Goal: Task Accomplishment & Management: Use online tool/utility

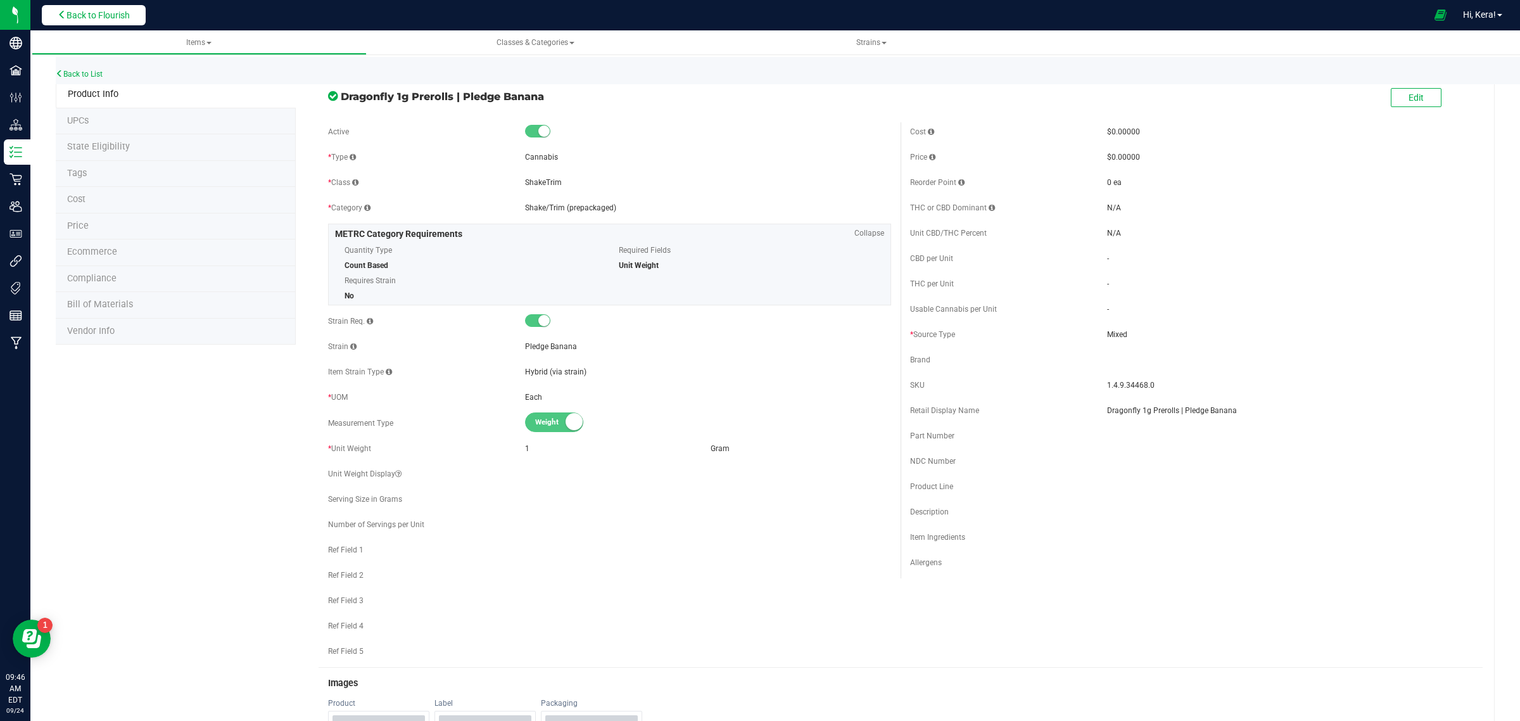
click at [99, 20] on button "Back to Flourish" at bounding box center [94, 15] width 104 height 20
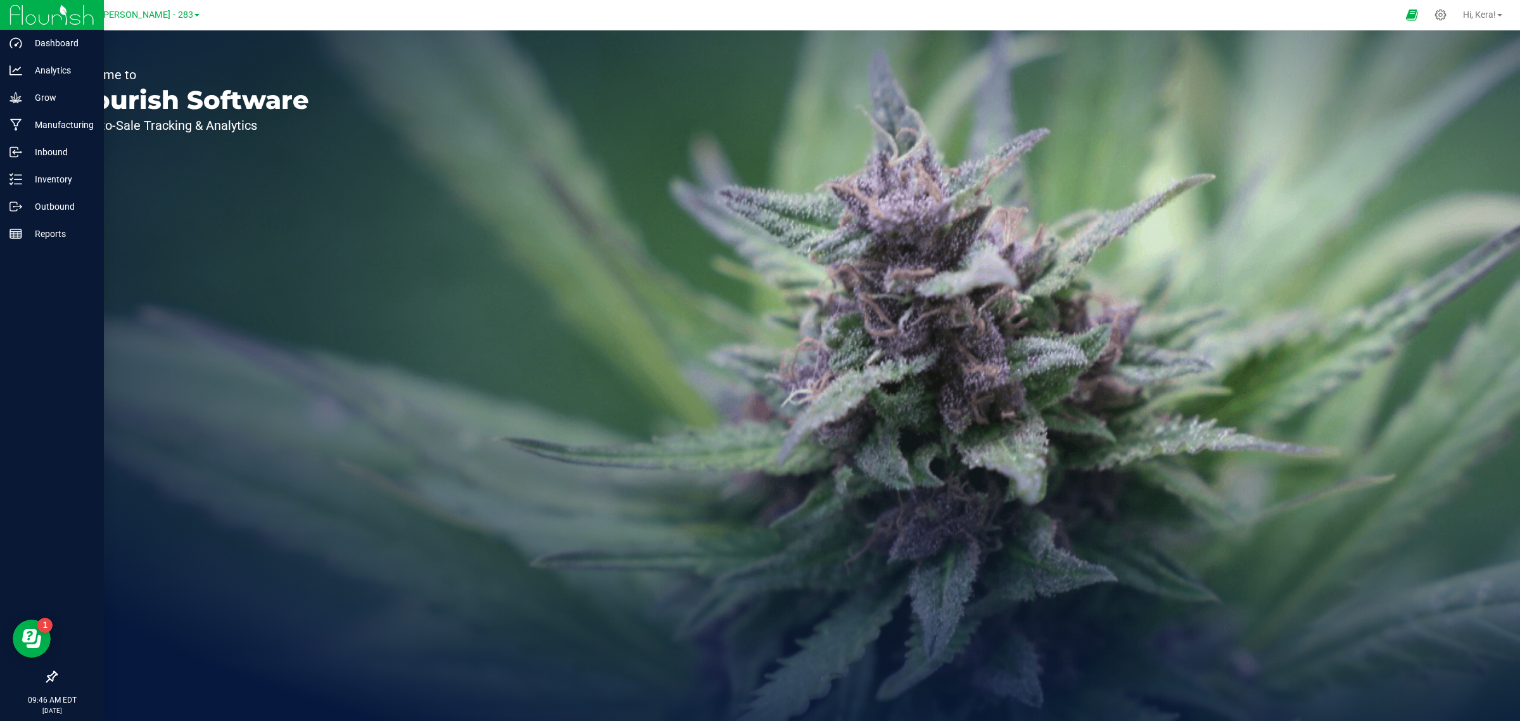
click at [141, 4] on div "Dragonfly [PERSON_NAME] - 283" at bounding box center [132, 15] width 190 height 25
click at [138, 20] on span "Dragonfly [PERSON_NAME] - 283" at bounding box center [127, 14] width 134 height 11
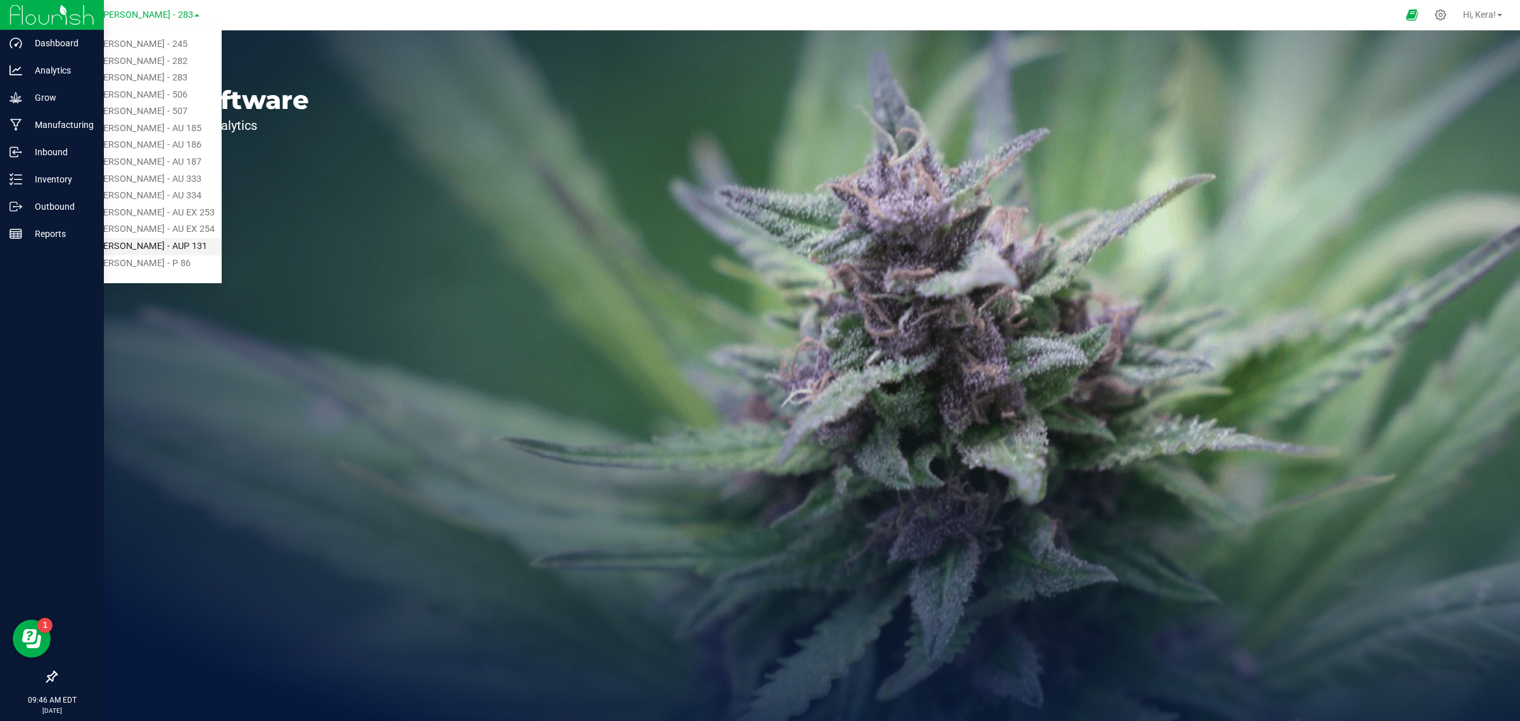
click at [149, 248] on link "Dragonfly [PERSON_NAME] - AUP 131" at bounding box center [129, 246] width 185 height 17
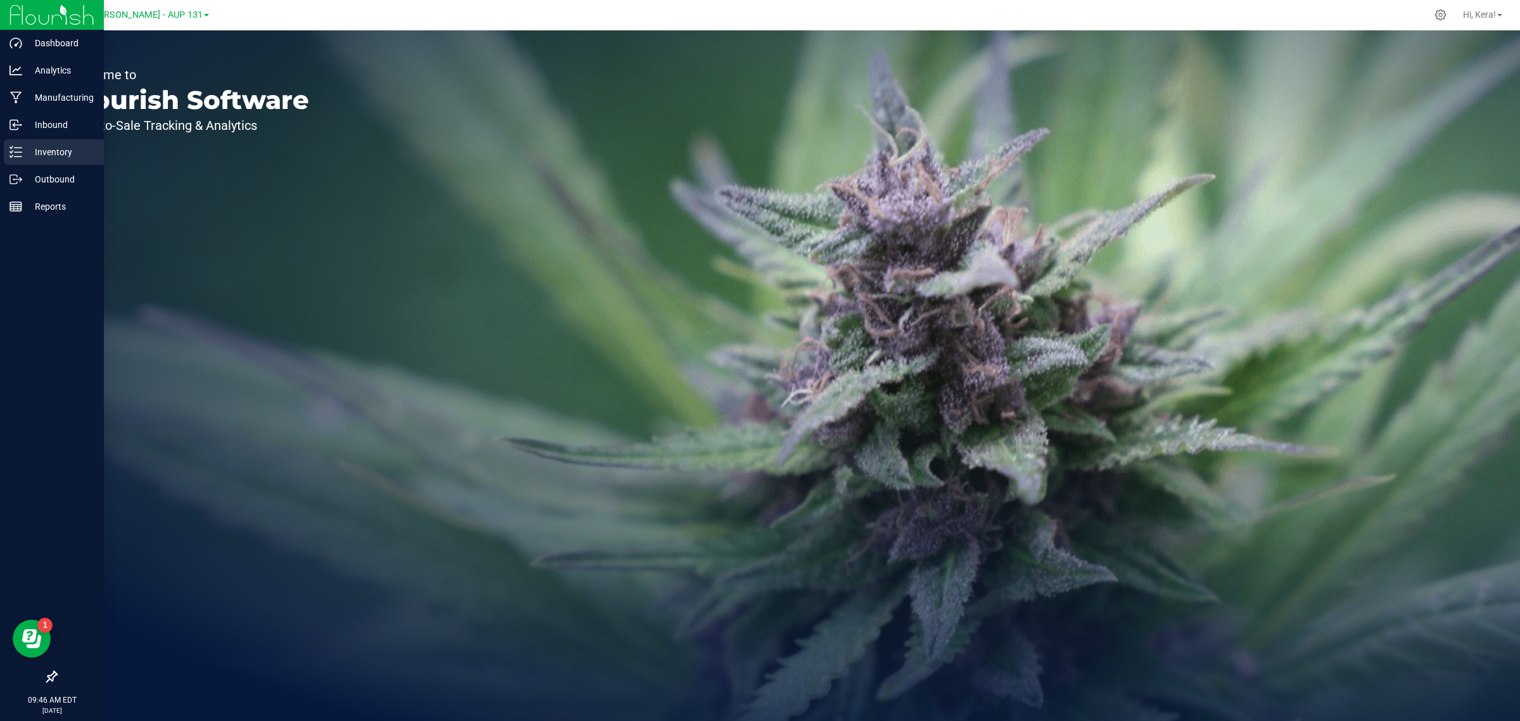
click at [13, 143] on div "Inventory" at bounding box center [54, 151] width 100 height 25
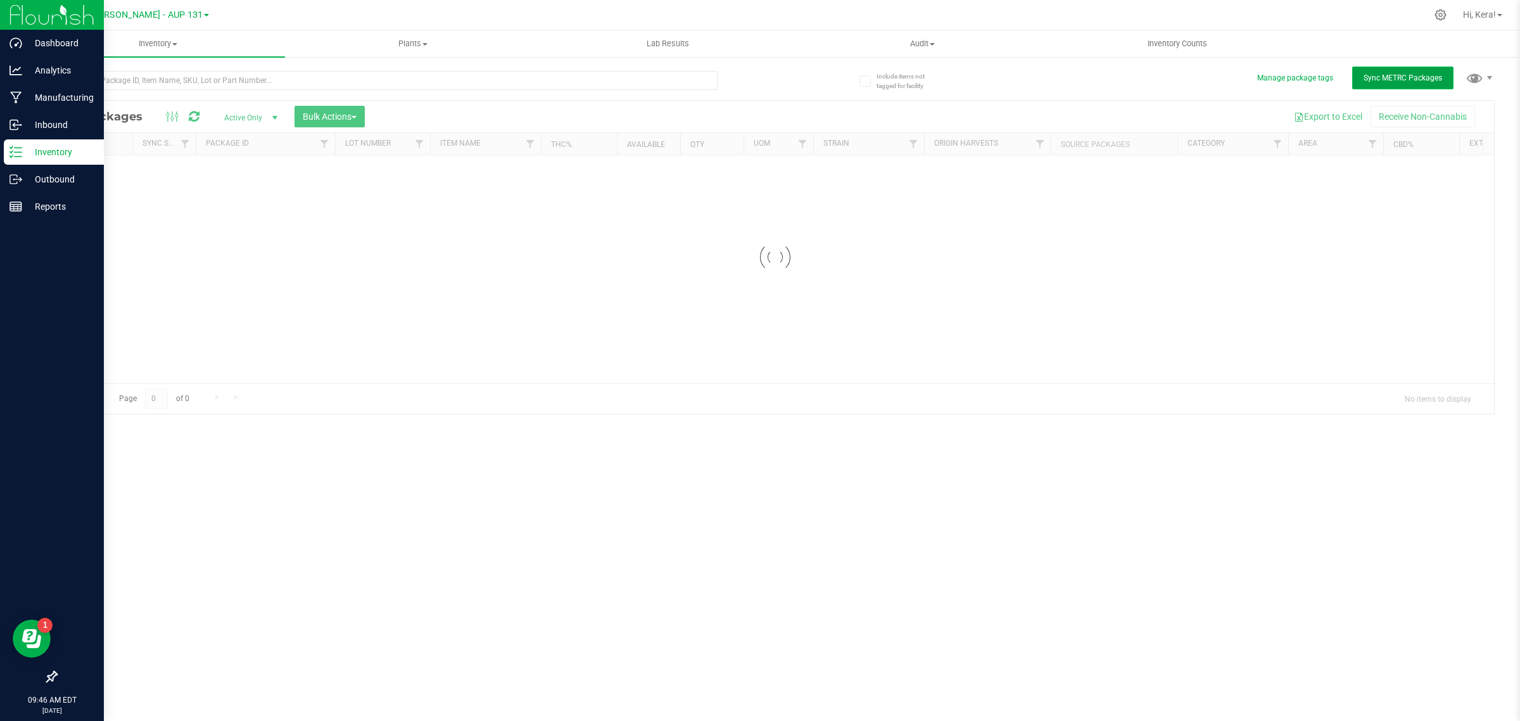
click at [1391, 85] on button "Sync METRC Packages" at bounding box center [1402, 77] width 101 height 23
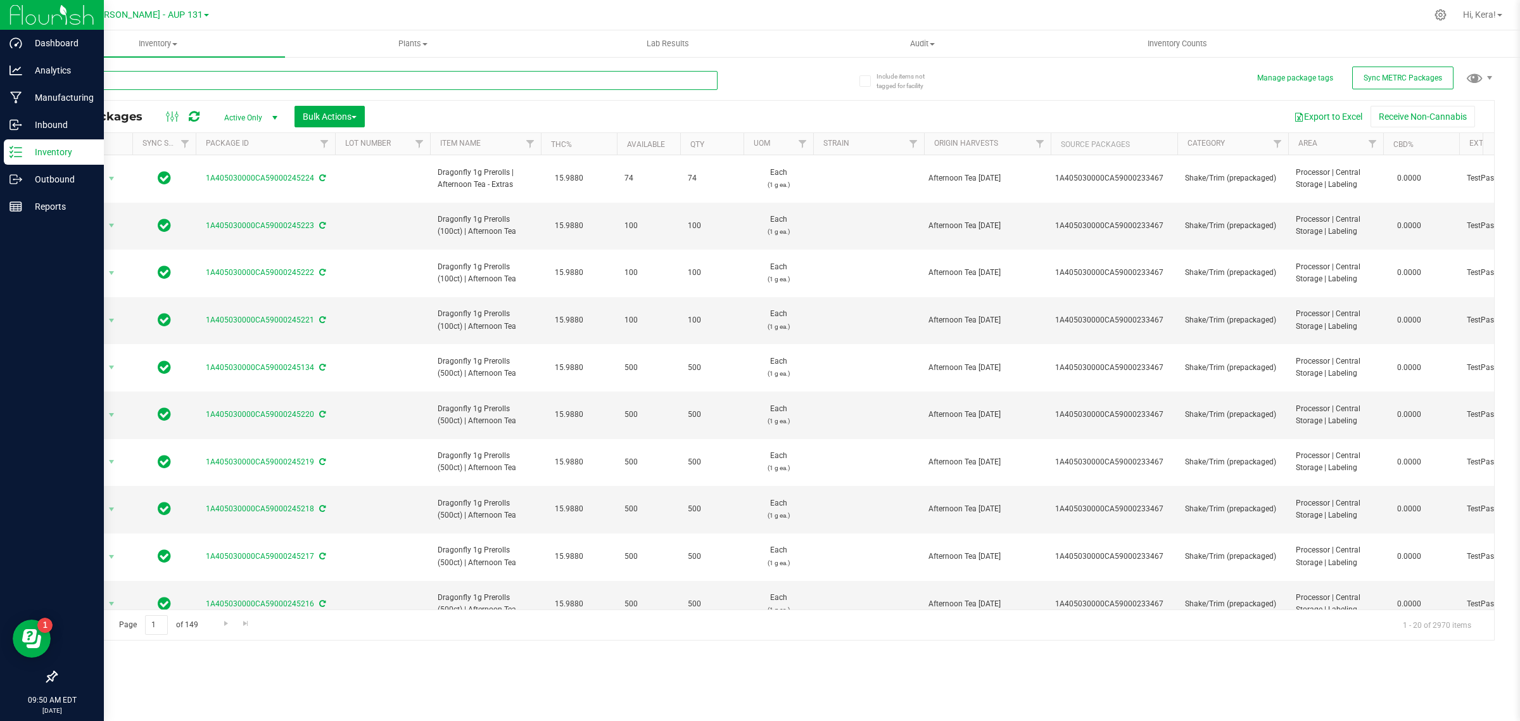
click at [159, 75] on input "text" at bounding box center [387, 80] width 662 height 19
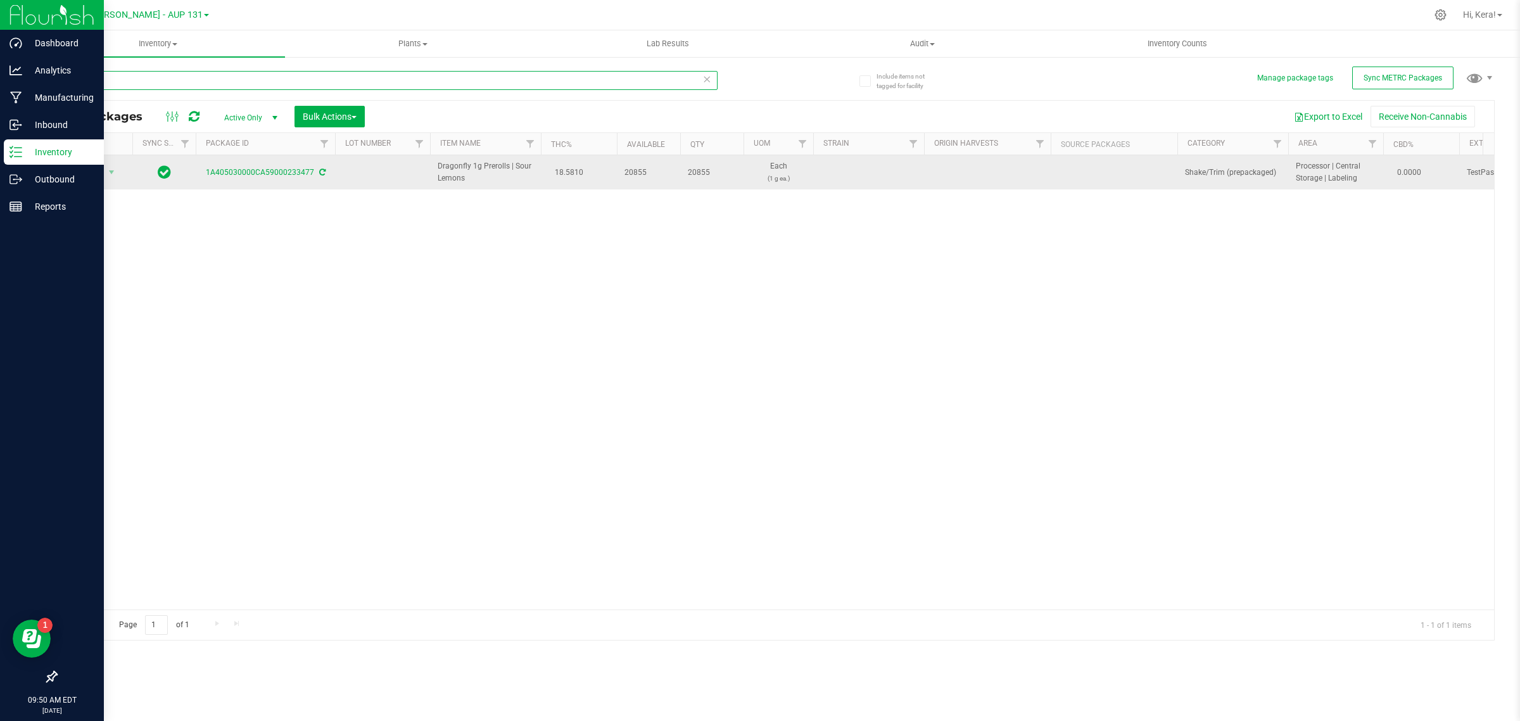
type input "233477"
click at [106, 179] on span "select" at bounding box center [112, 172] width 16 height 18
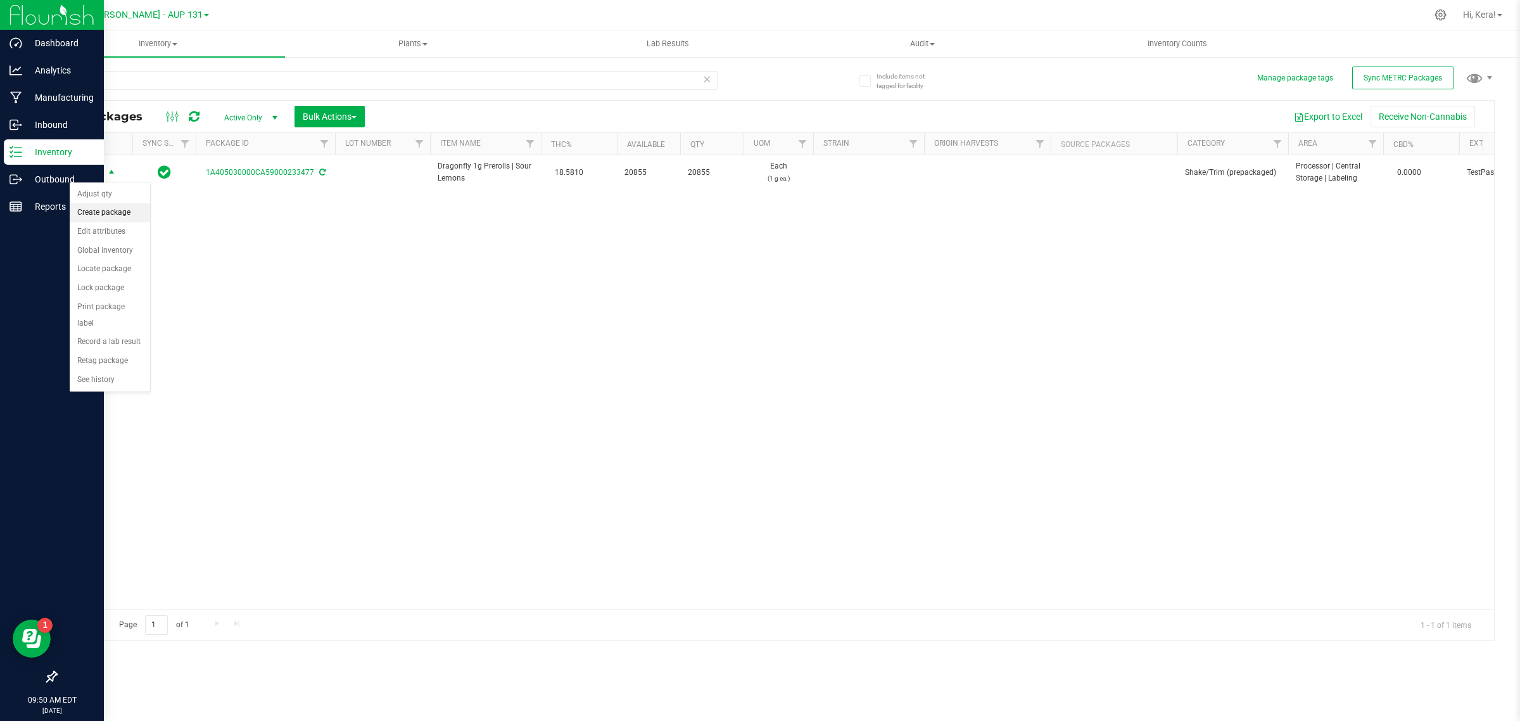
click at [99, 219] on li "Create package" at bounding box center [110, 212] width 80 height 19
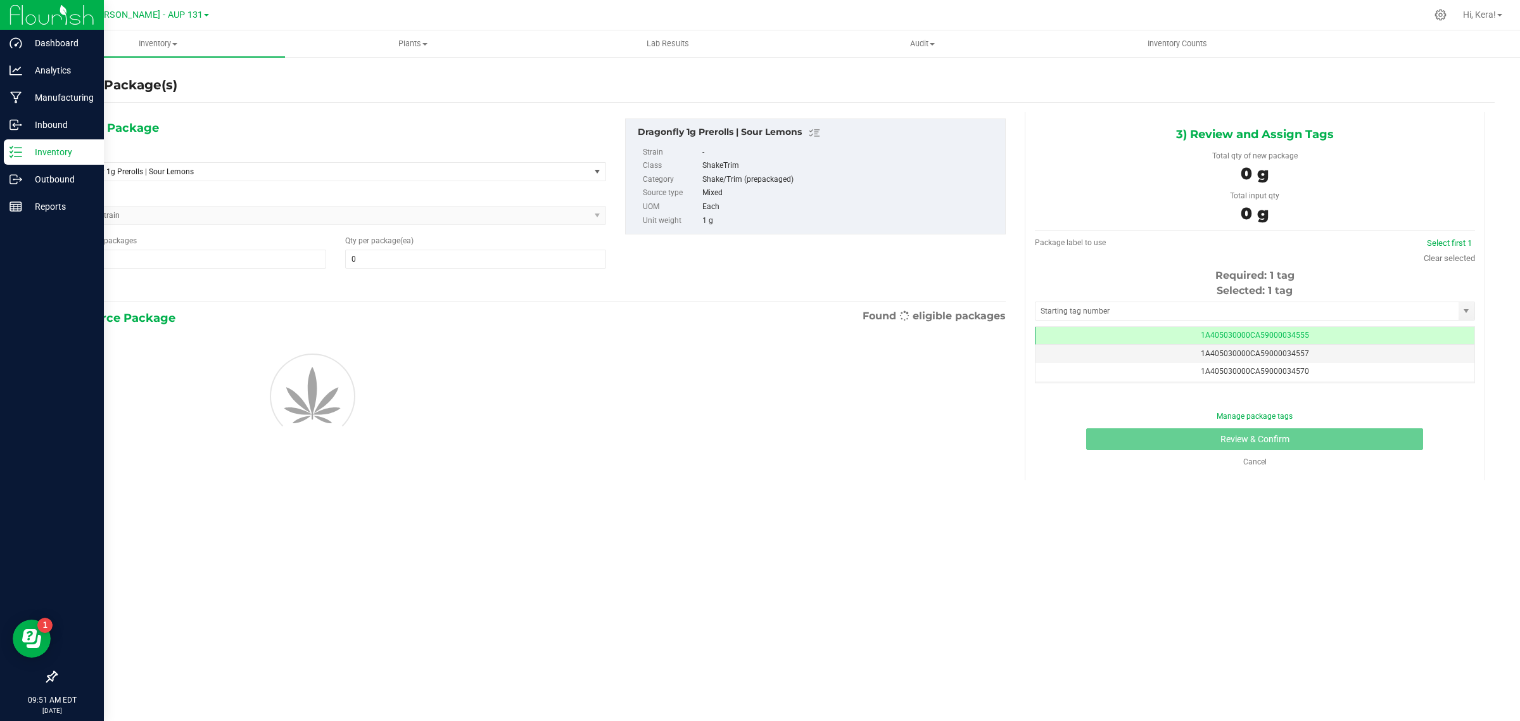
type input "0"
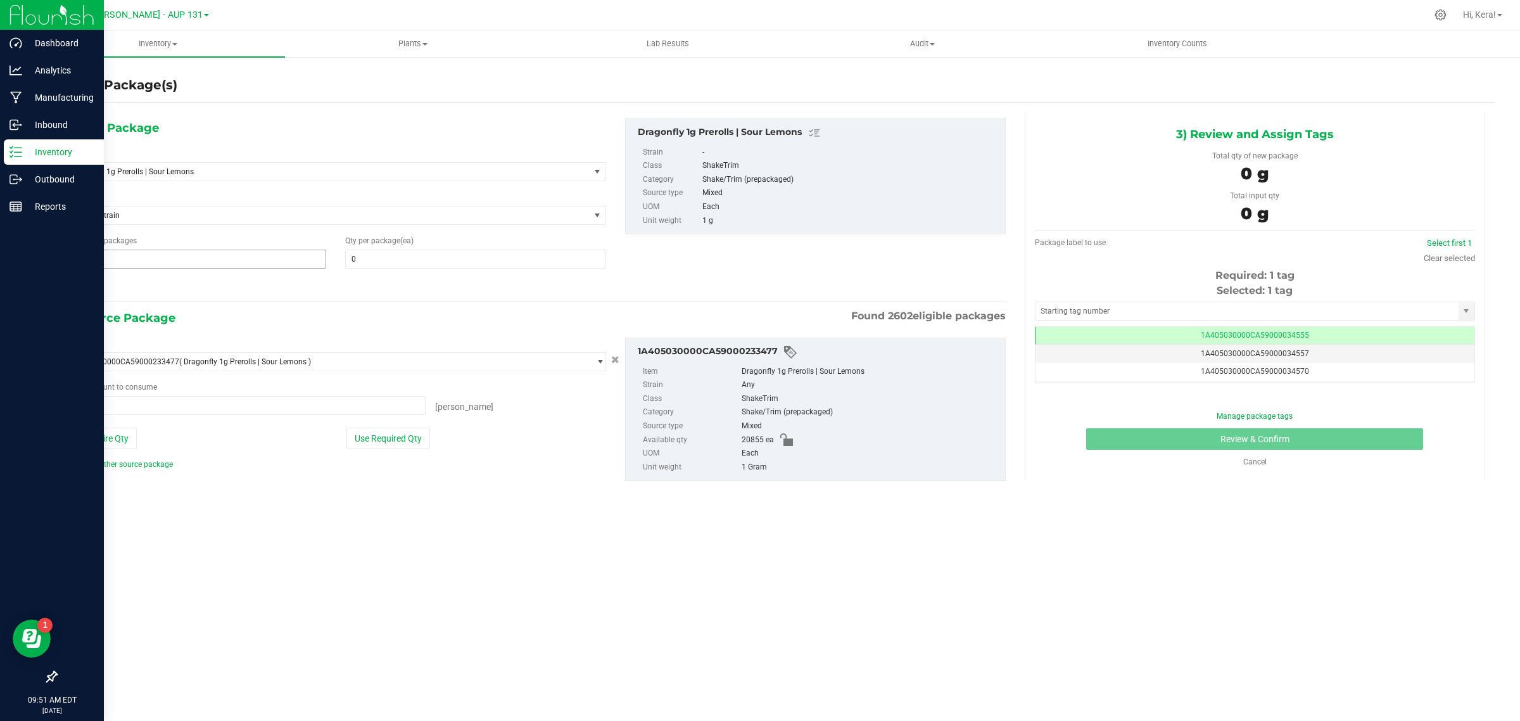
type input "0 ea"
click at [102, 263] on span "1 1" at bounding box center [195, 259] width 261 height 19
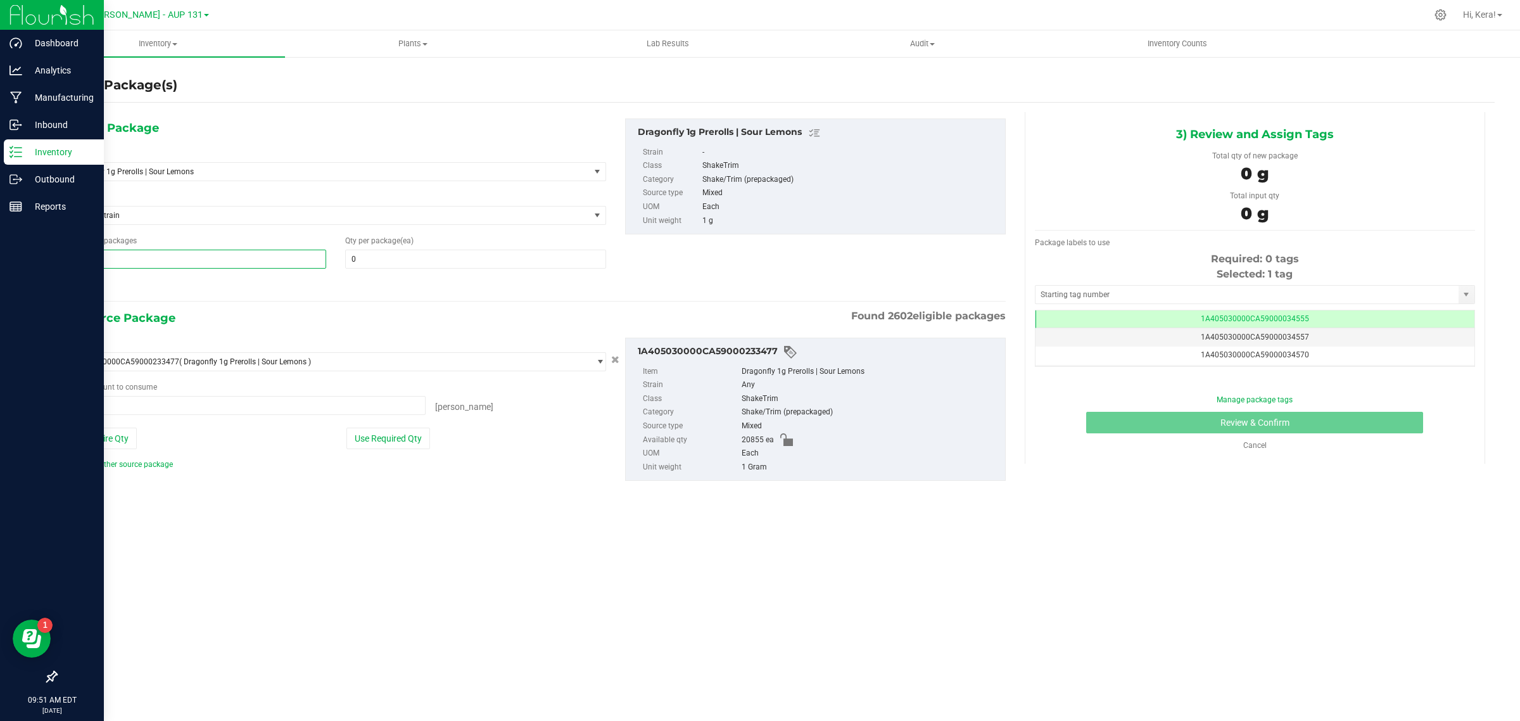
type input "41"
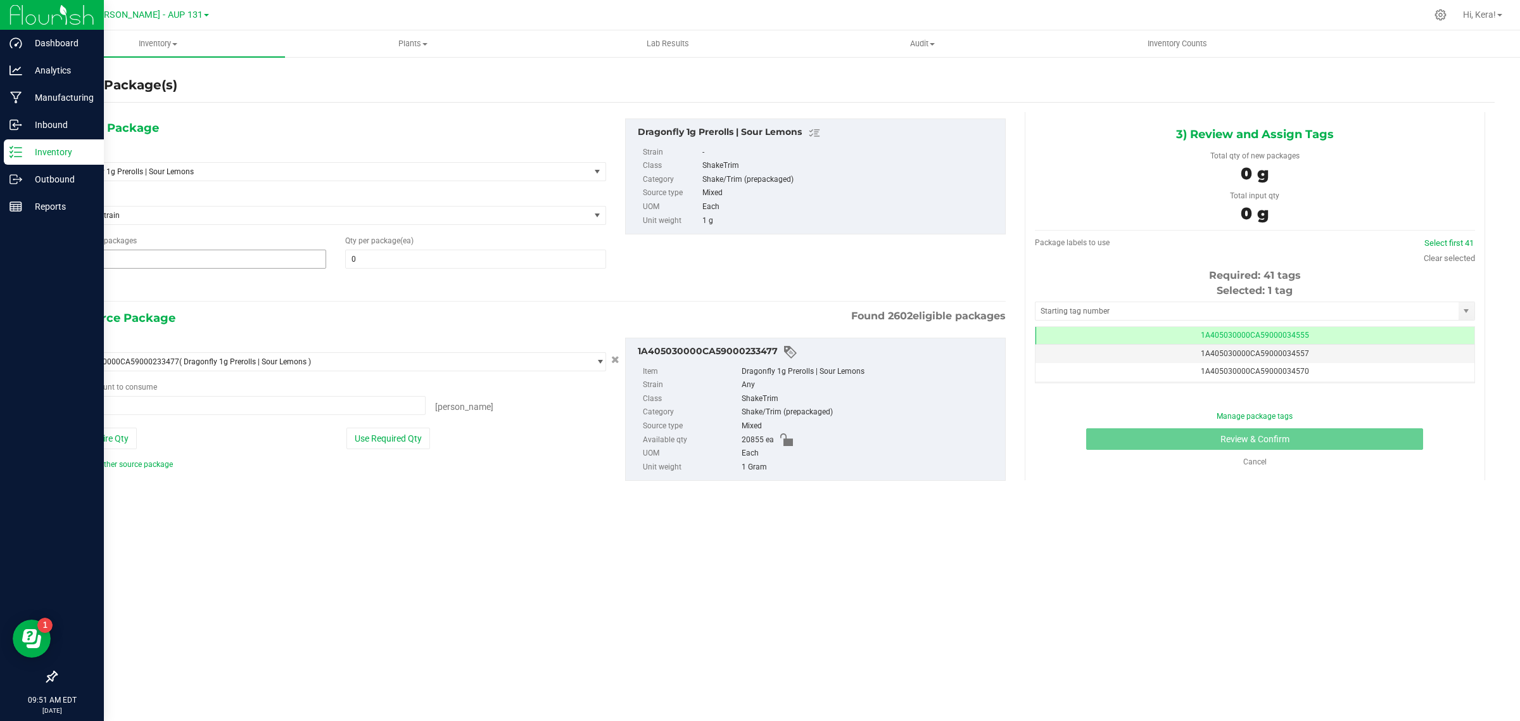
type input "41"
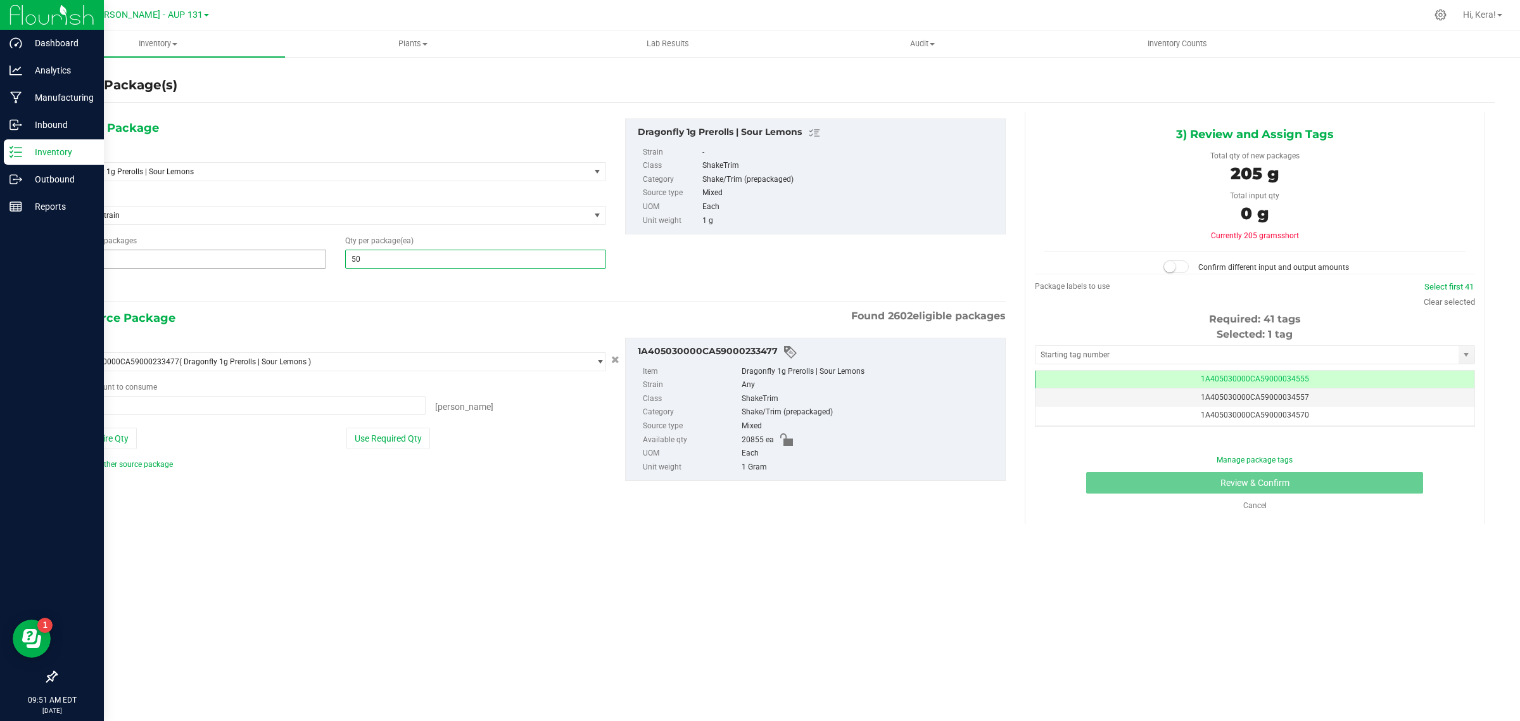
type input "500"
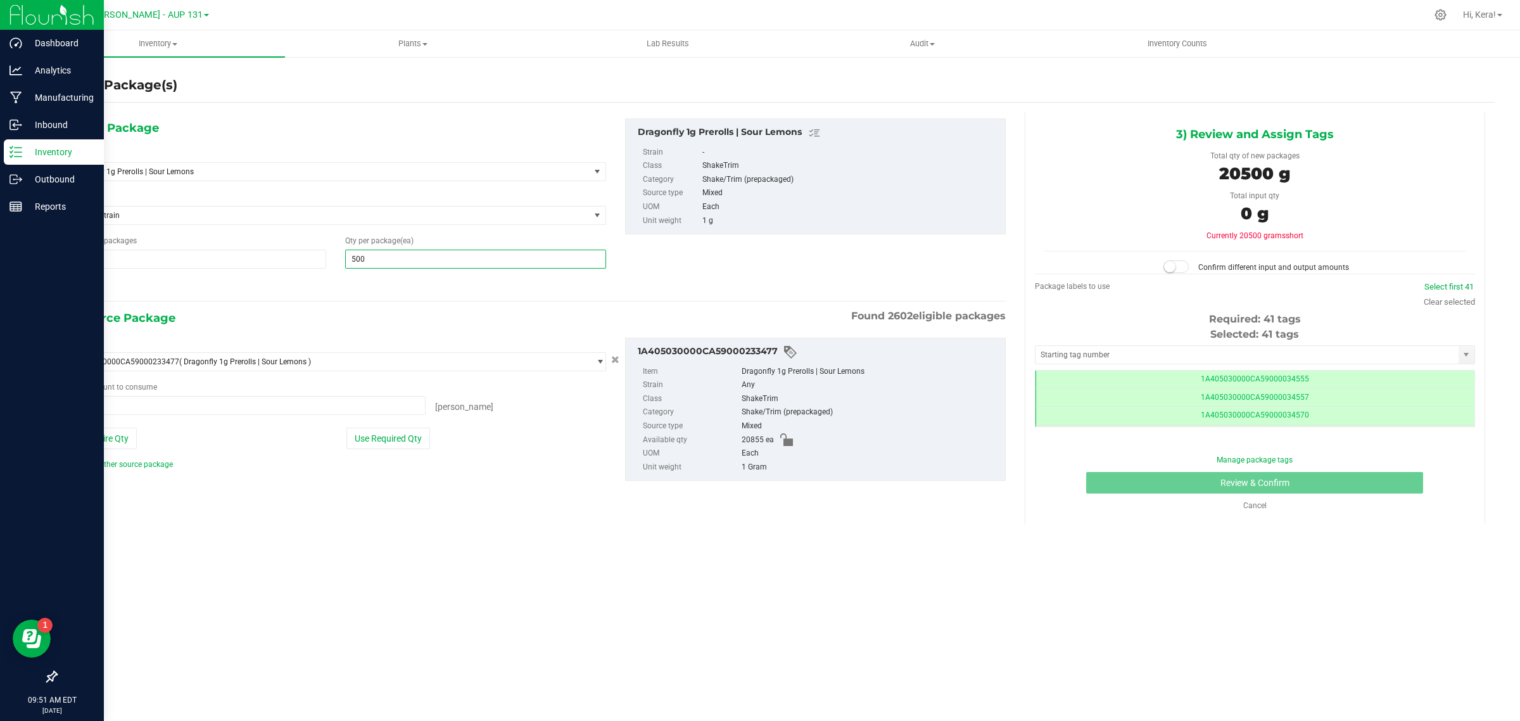
scroll to position [0, -1]
type input "500"
click at [404, 435] on button "Use Required Qty" at bounding box center [388, 438] width 84 height 22
type input "20500 ea"
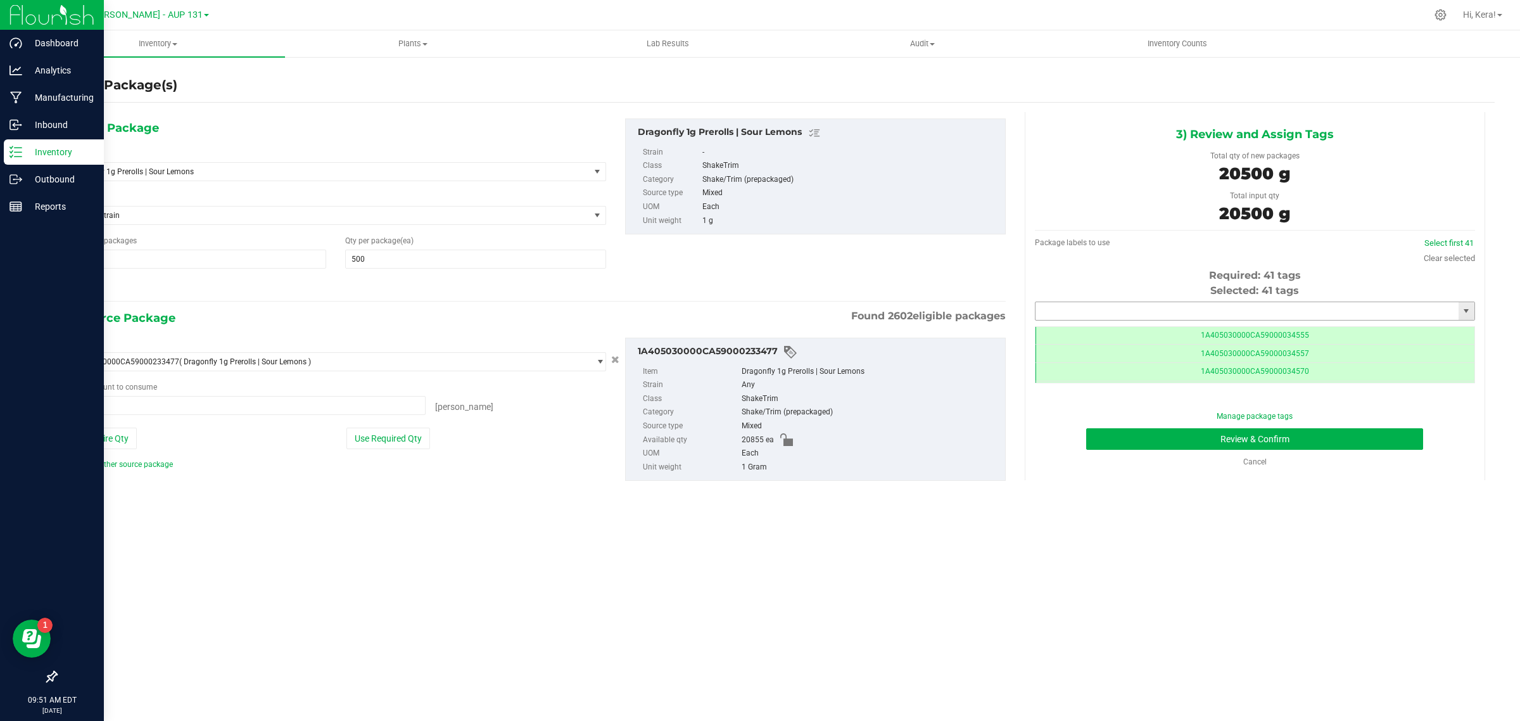
click at [1125, 308] on input "text" at bounding box center [1246, 311] width 423 height 18
click at [1107, 334] on li "1A405030000CA59000240821" at bounding box center [1254, 332] width 439 height 19
type input "1A405030000CA59000240821"
click at [1178, 439] on button "Review & Confirm" at bounding box center [1254, 439] width 337 height 22
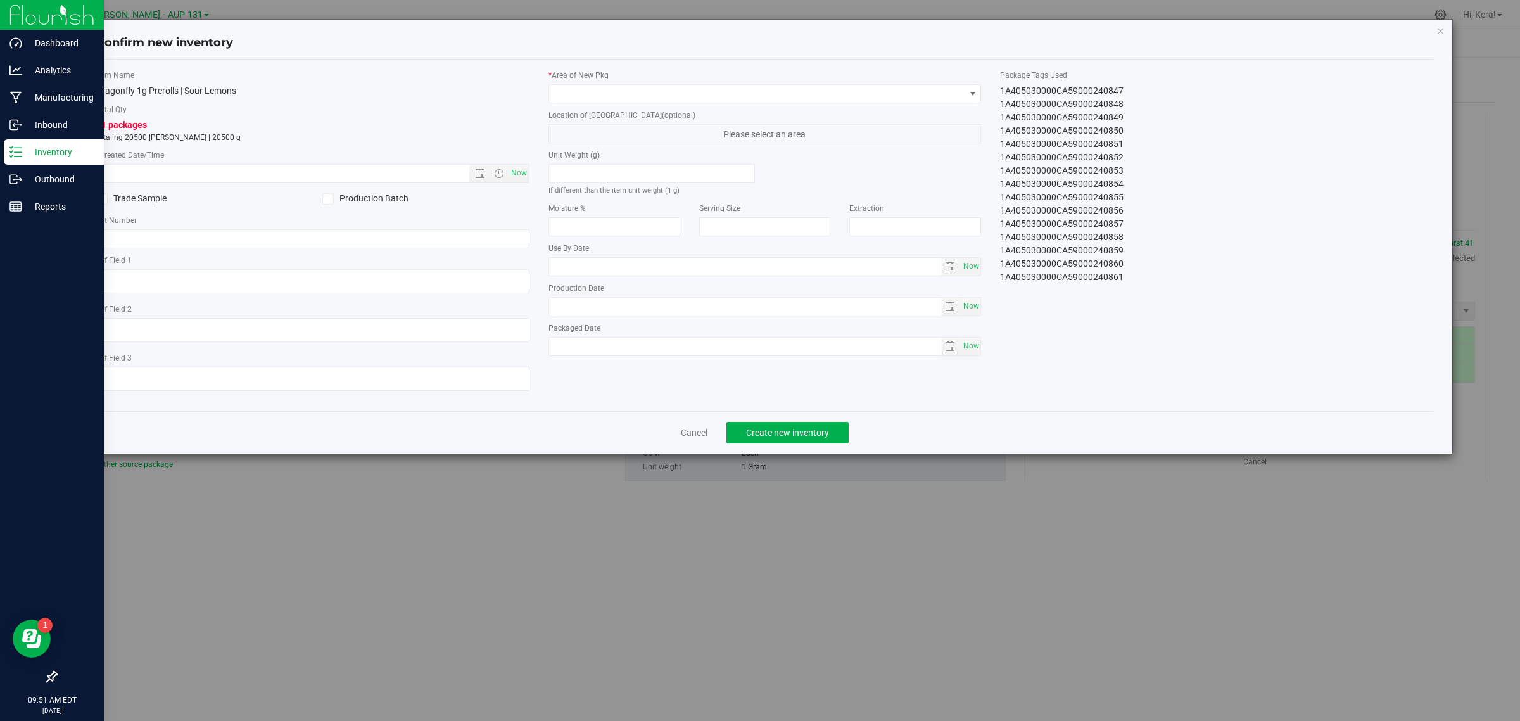
drag, startPoint x: 994, startPoint y: 89, endPoint x: 1172, endPoint y: 384, distance: 344.9
click at [1165, 384] on div "Item Name Dragonfly 1g Prerolls | Sour Lemons Total Qty 41 packages totaling 20…" at bounding box center [765, 235] width 1357 height 331
copy div "1A405030000CA59000240821 1A405030000CA59000240822 1A405030000CA59000240823 1A40…"
click at [1442, 27] on icon "button" at bounding box center [1440, 30] width 9 height 15
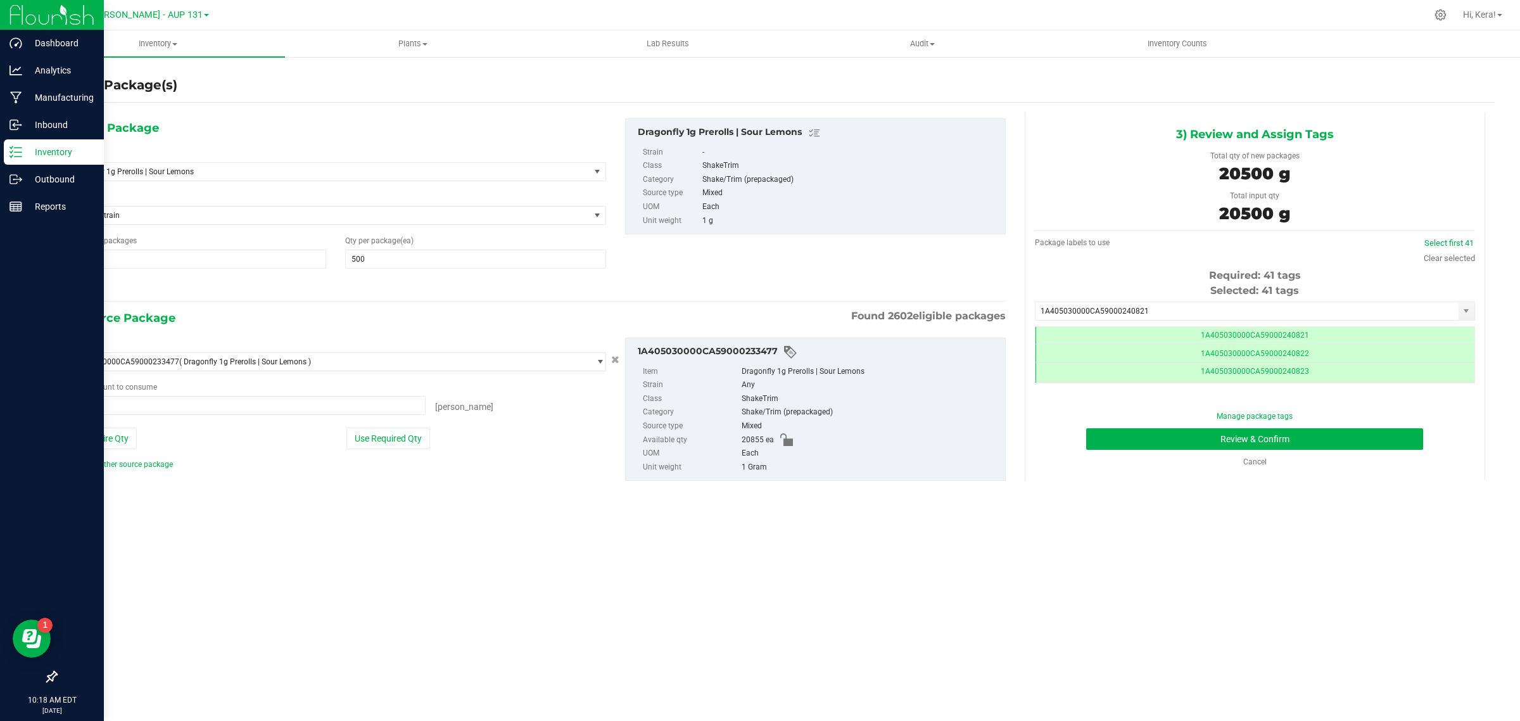
click at [27, 148] on p "Inventory" at bounding box center [60, 151] width 76 height 15
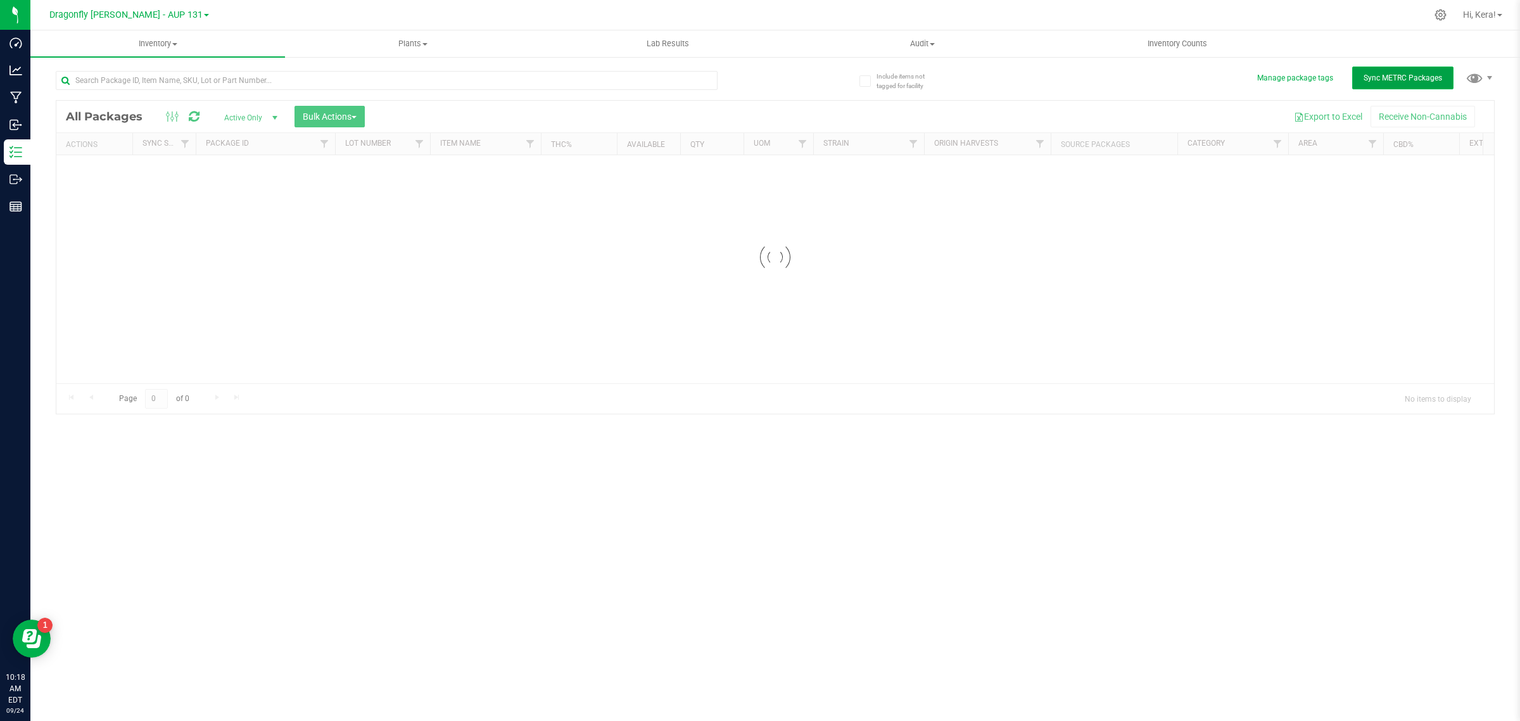
click at [1384, 73] on span "Sync METRC Packages" at bounding box center [1403, 77] width 79 height 9
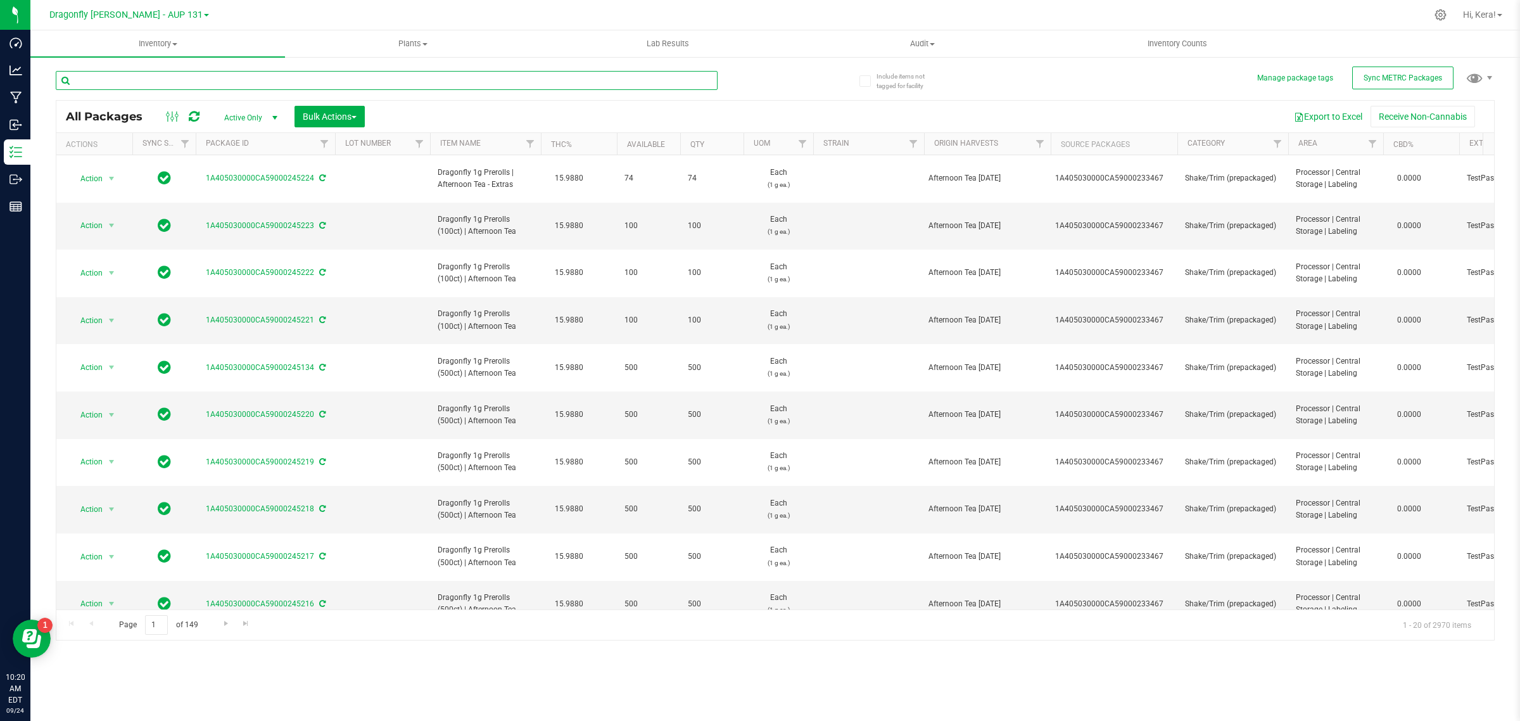
click at [174, 82] on input "text" at bounding box center [387, 80] width 662 height 19
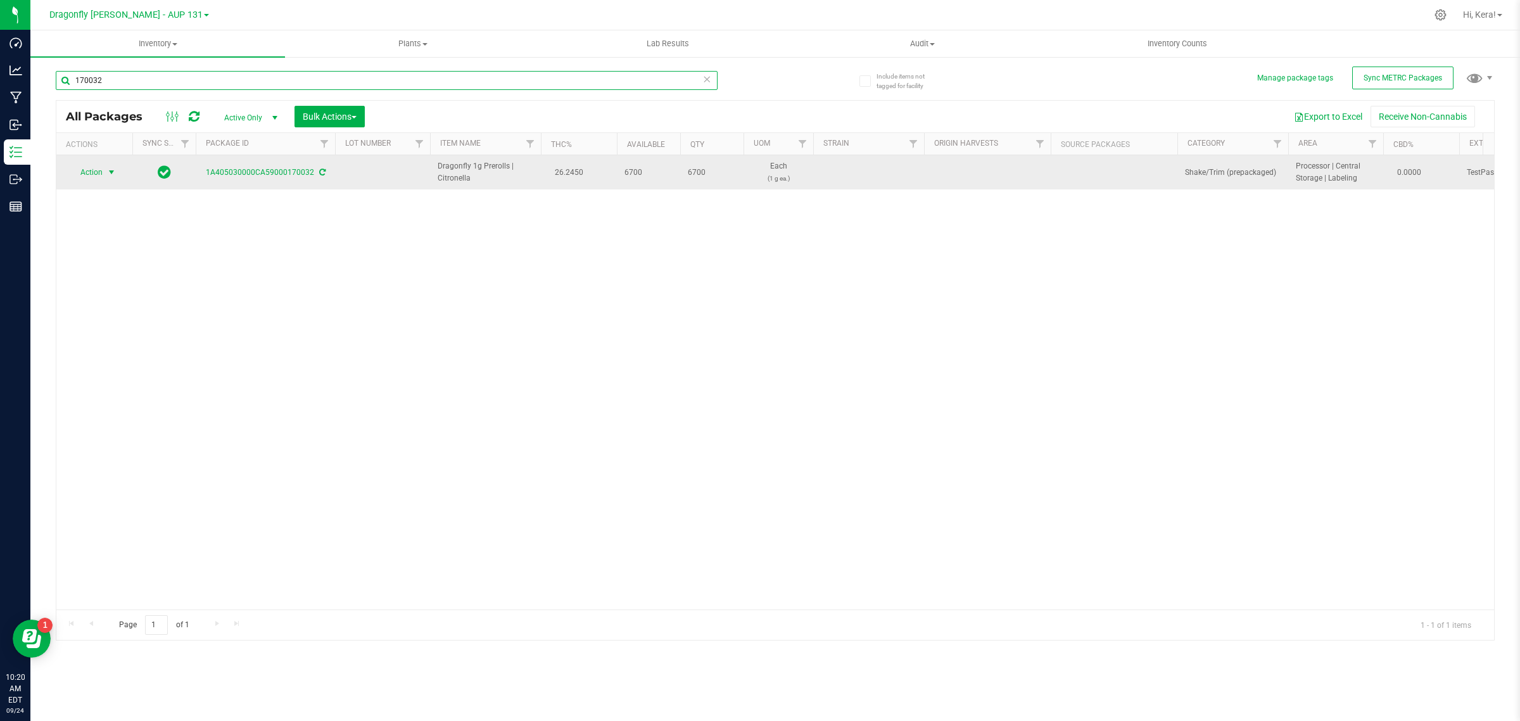
type input "170032"
click at [82, 168] on span "Action" at bounding box center [86, 172] width 34 height 18
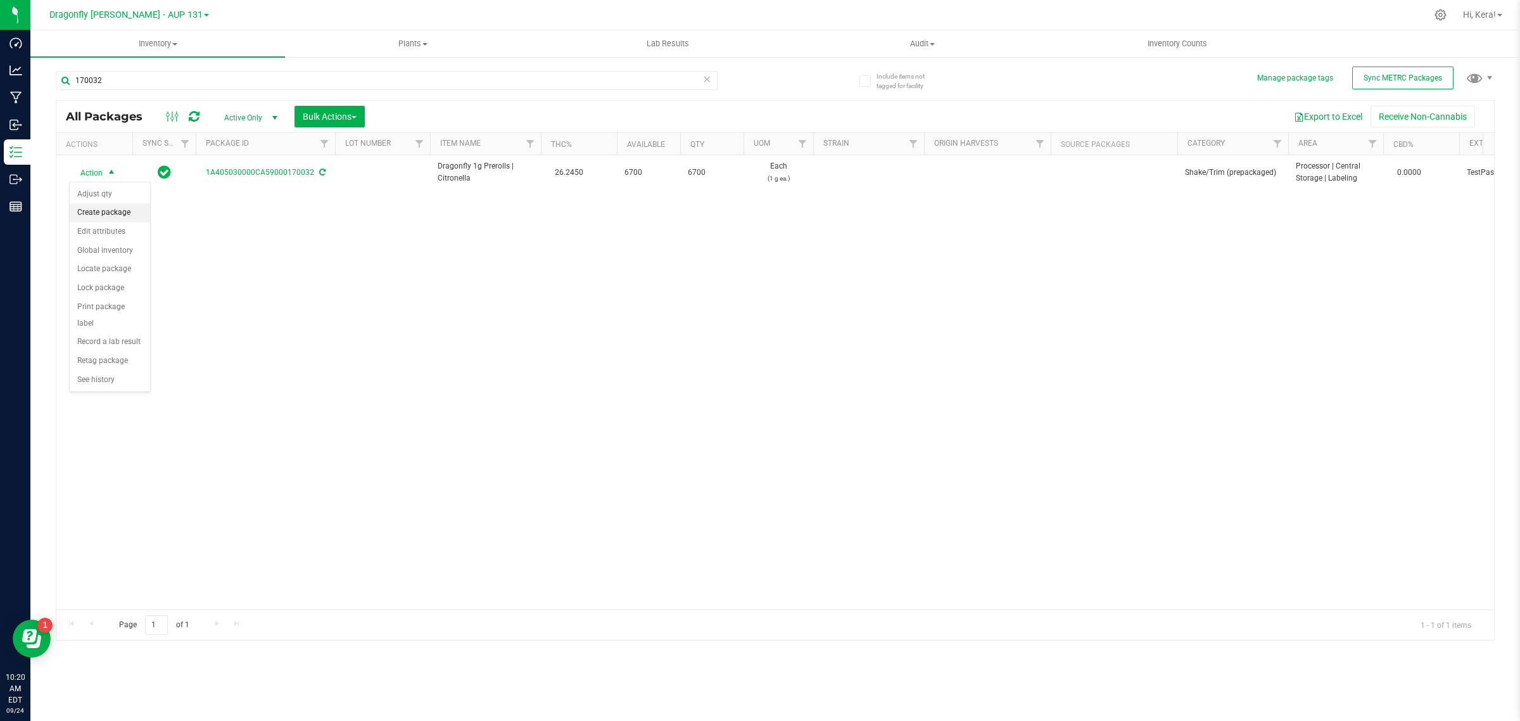
click at [119, 214] on li "Create package" at bounding box center [110, 212] width 80 height 19
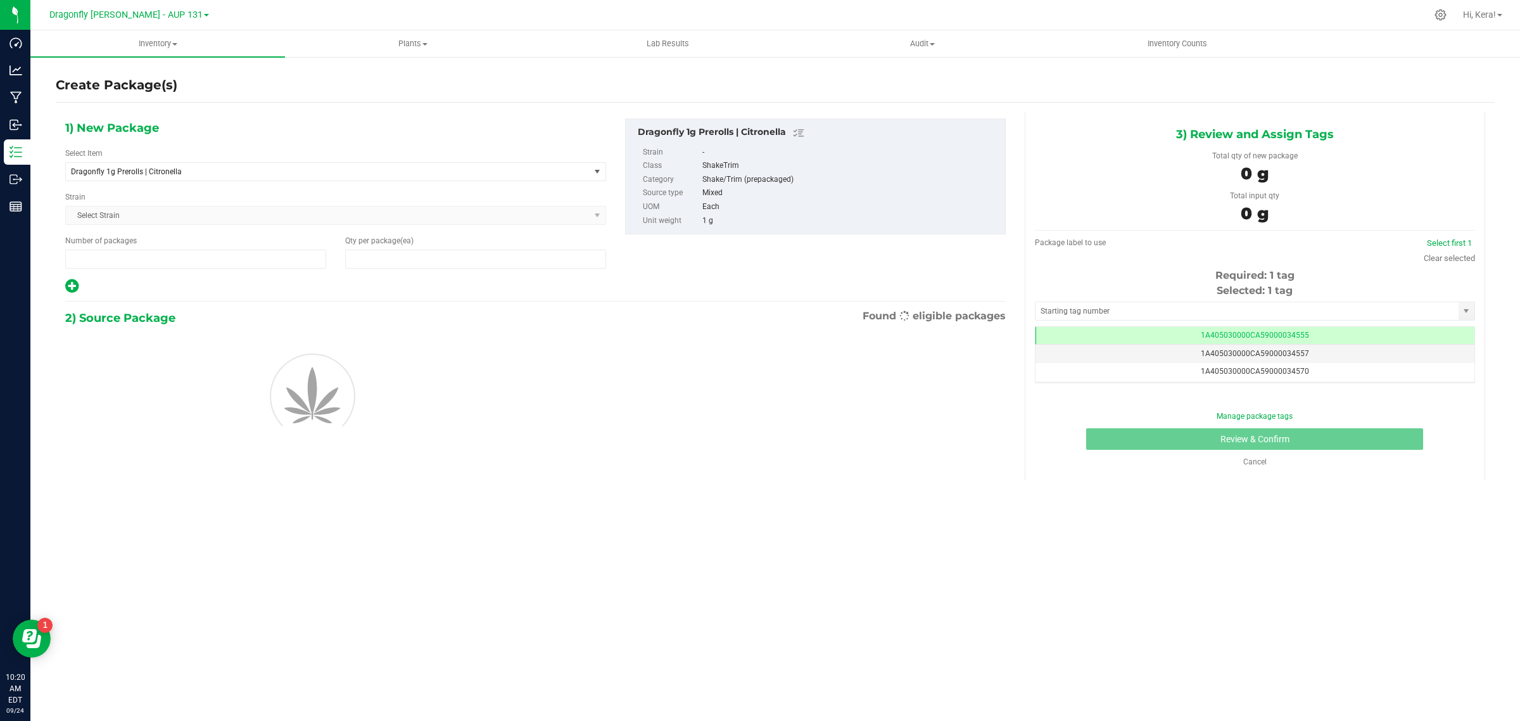
type input "1"
type input "0"
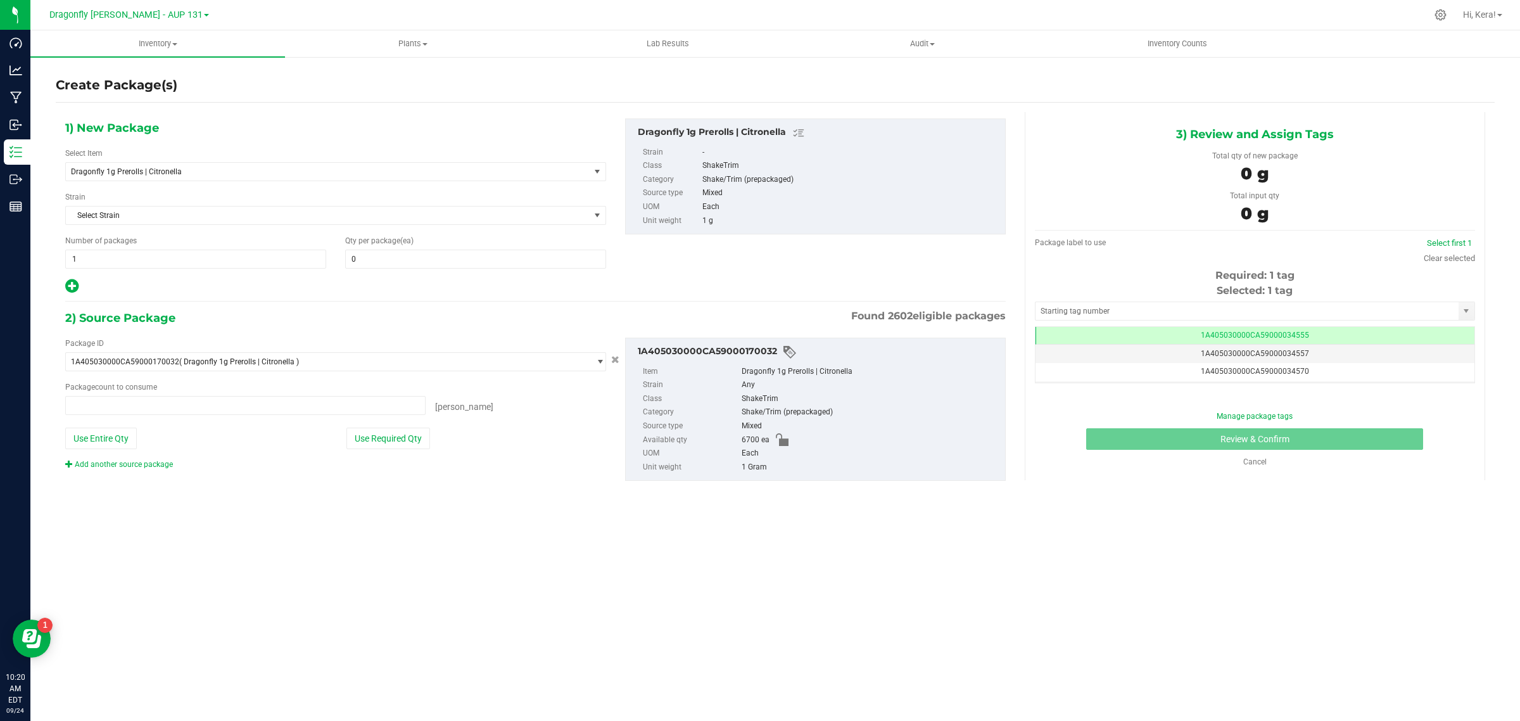
type input "0 ea"
click at [176, 263] on span "1 1" at bounding box center [195, 259] width 261 height 19
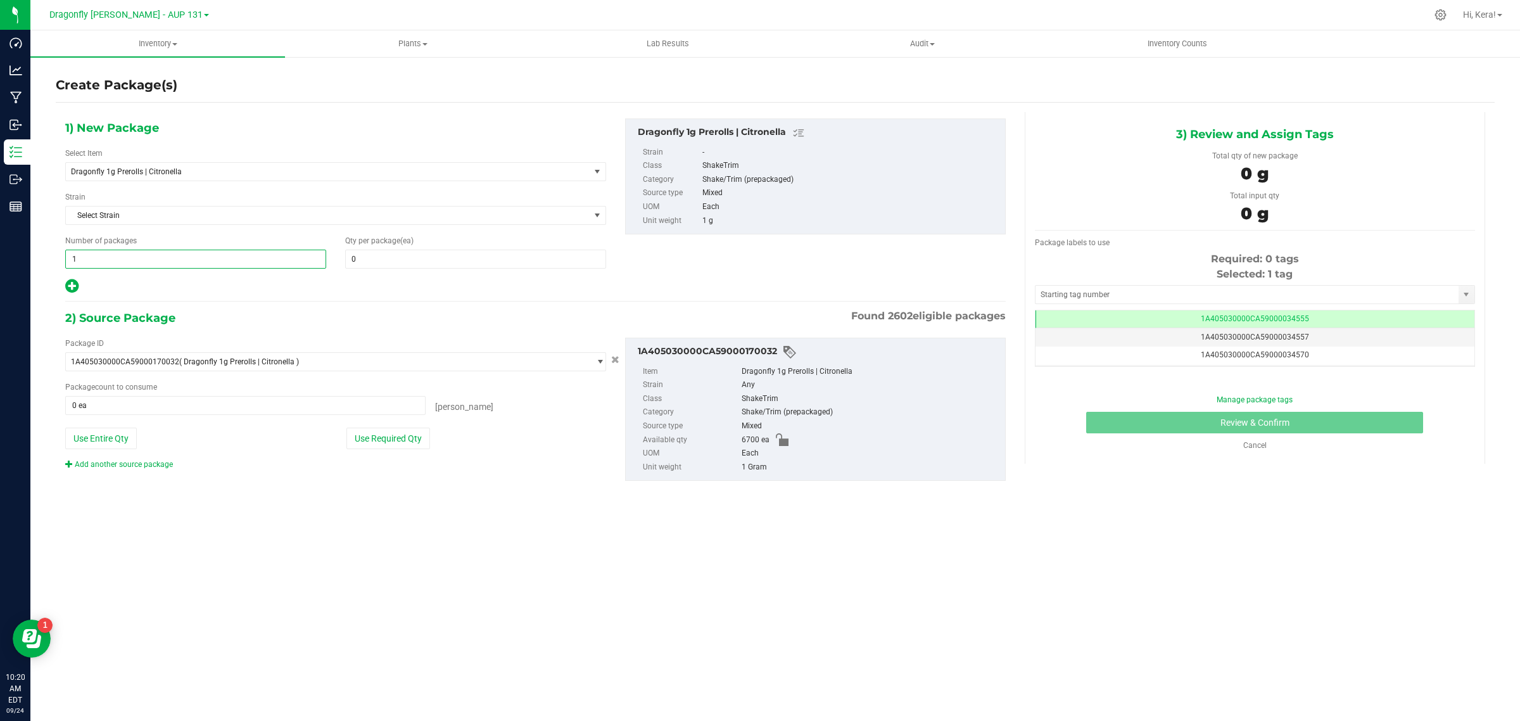
type input "13"
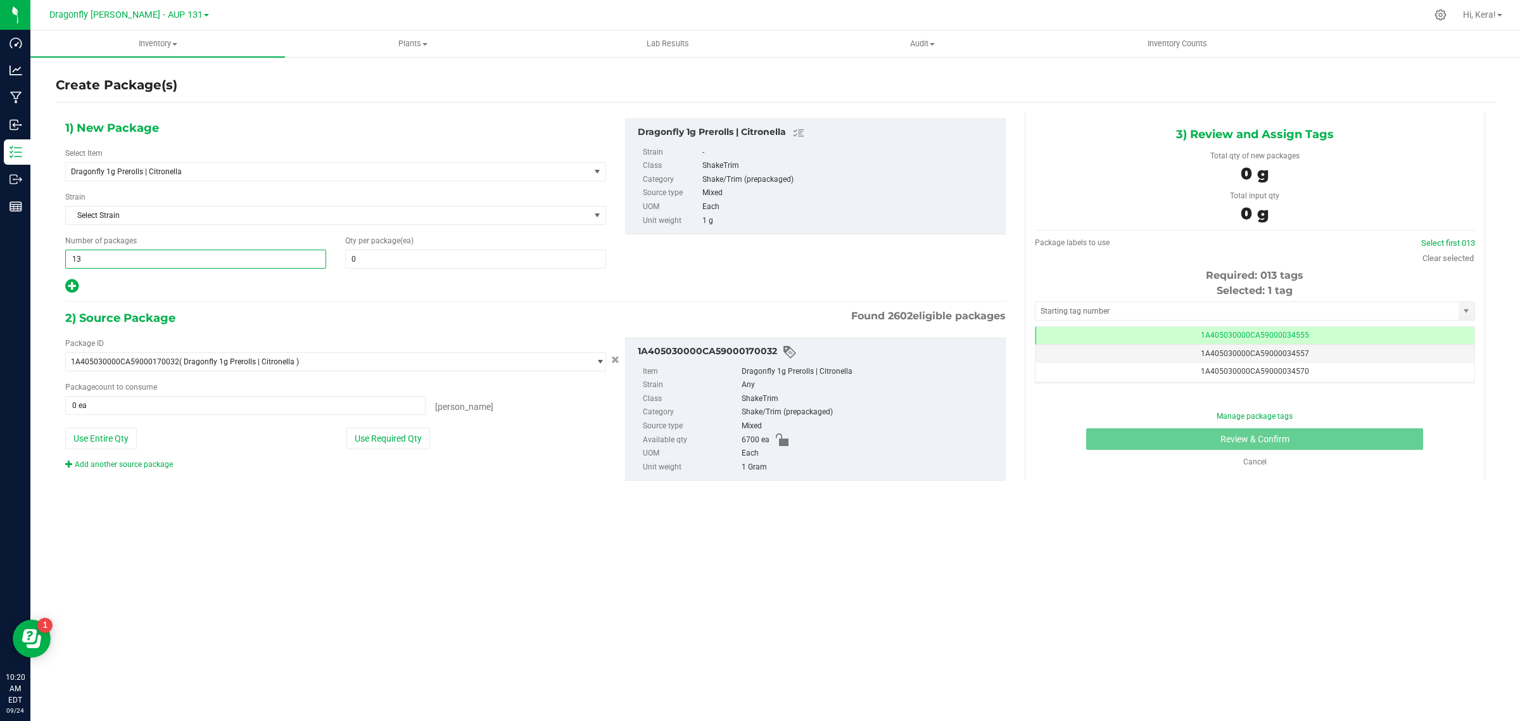
type input "13"
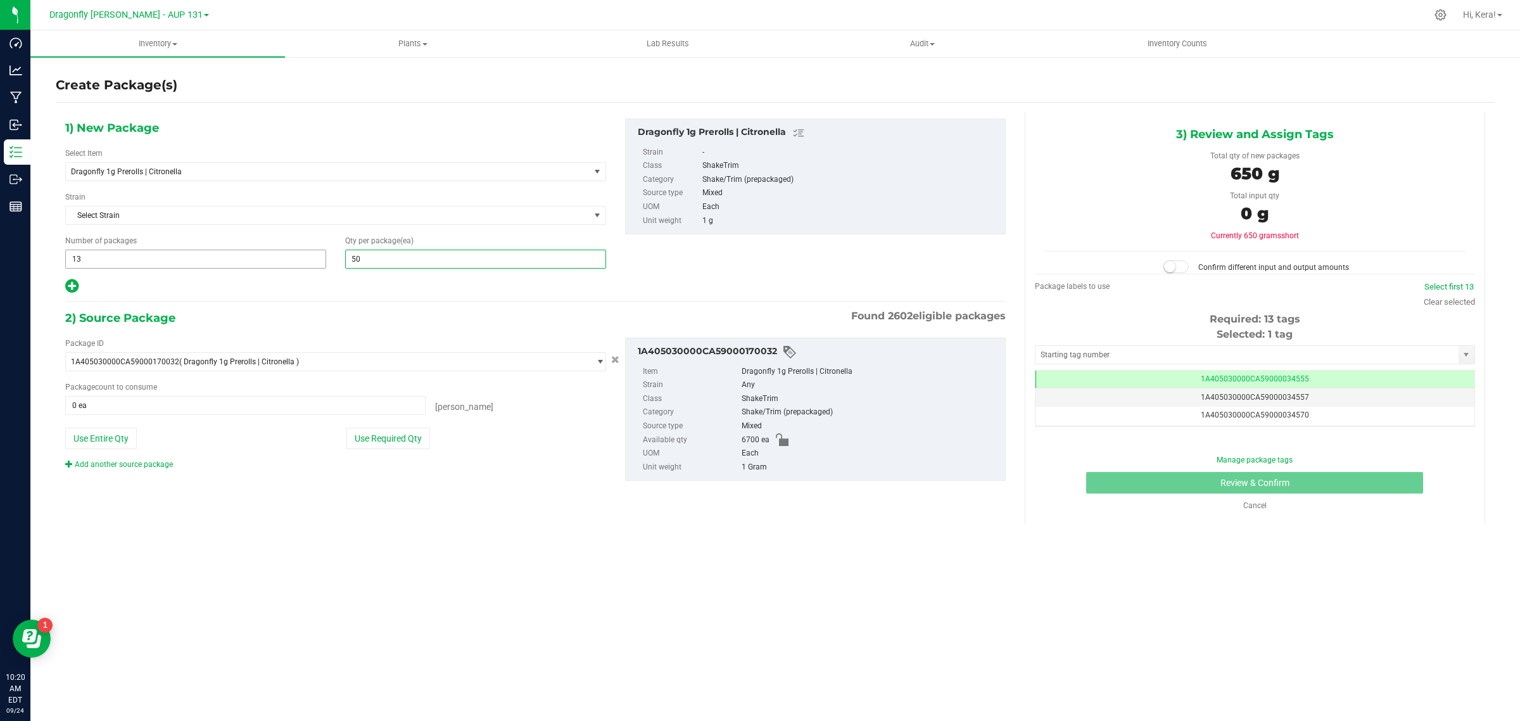
type input "500"
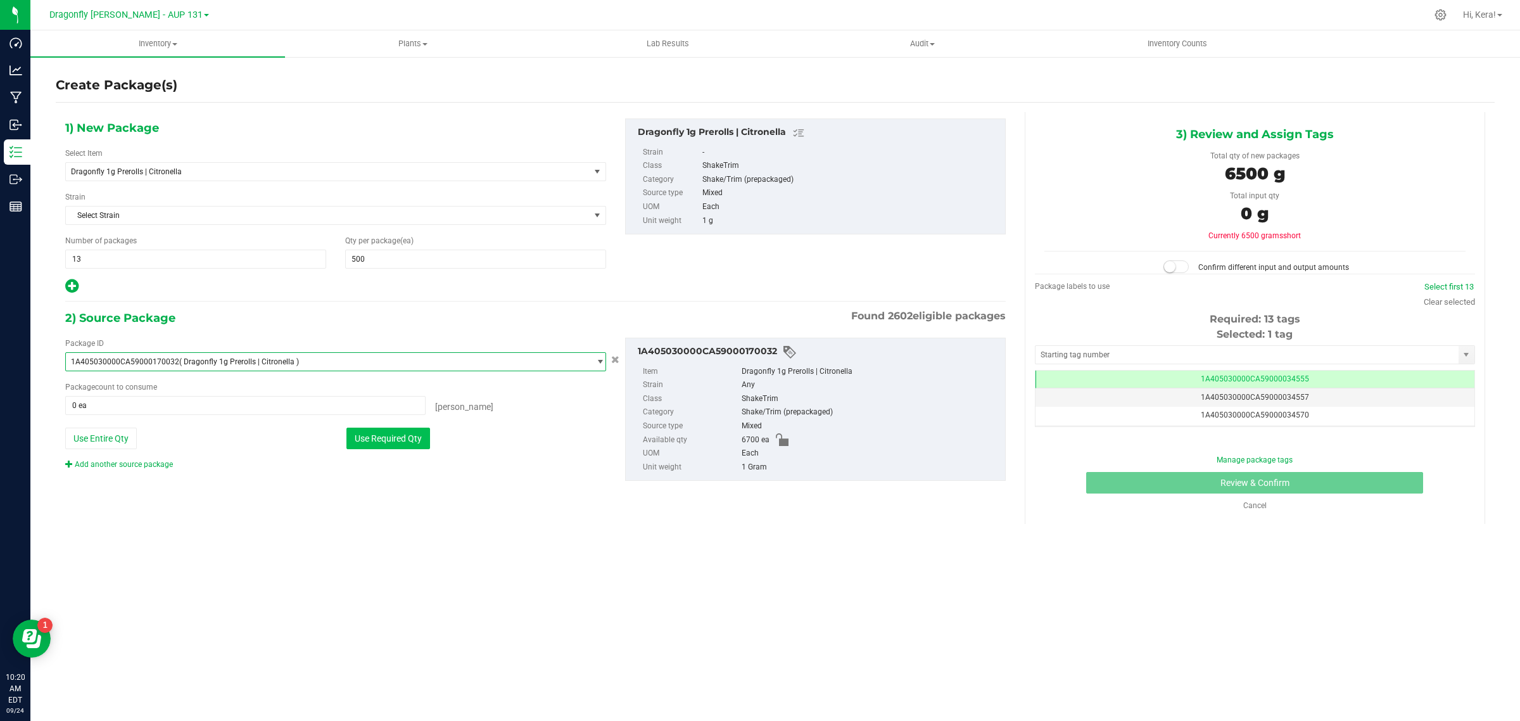
click at [416, 444] on button "Use Required Qty" at bounding box center [388, 438] width 84 height 22
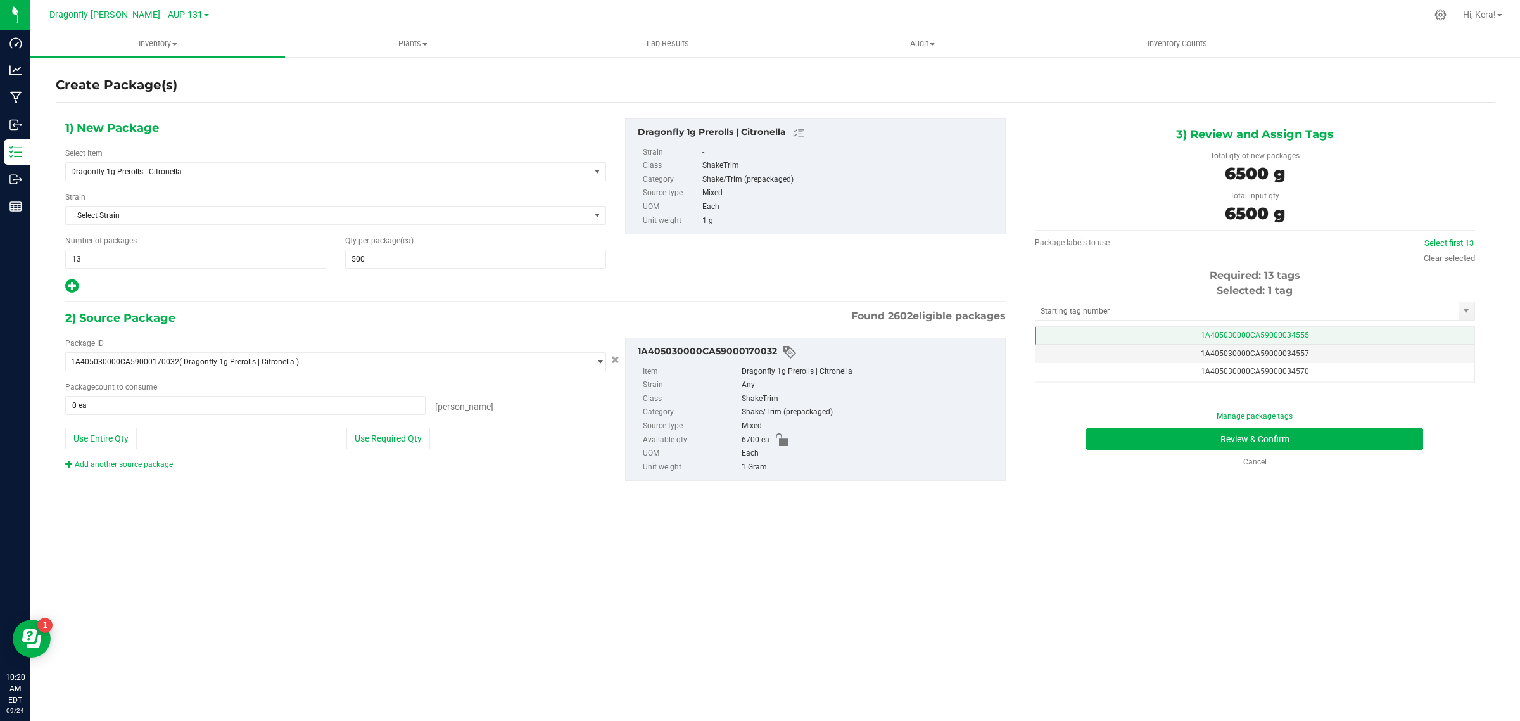
type input "6500 ea"
click at [1284, 310] on input "text" at bounding box center [1246, 311] width 423 height 18
click at [1252, 332] on li "1A405030000CA59000240865" at bounding box center [1254, 332] width 439 height 19
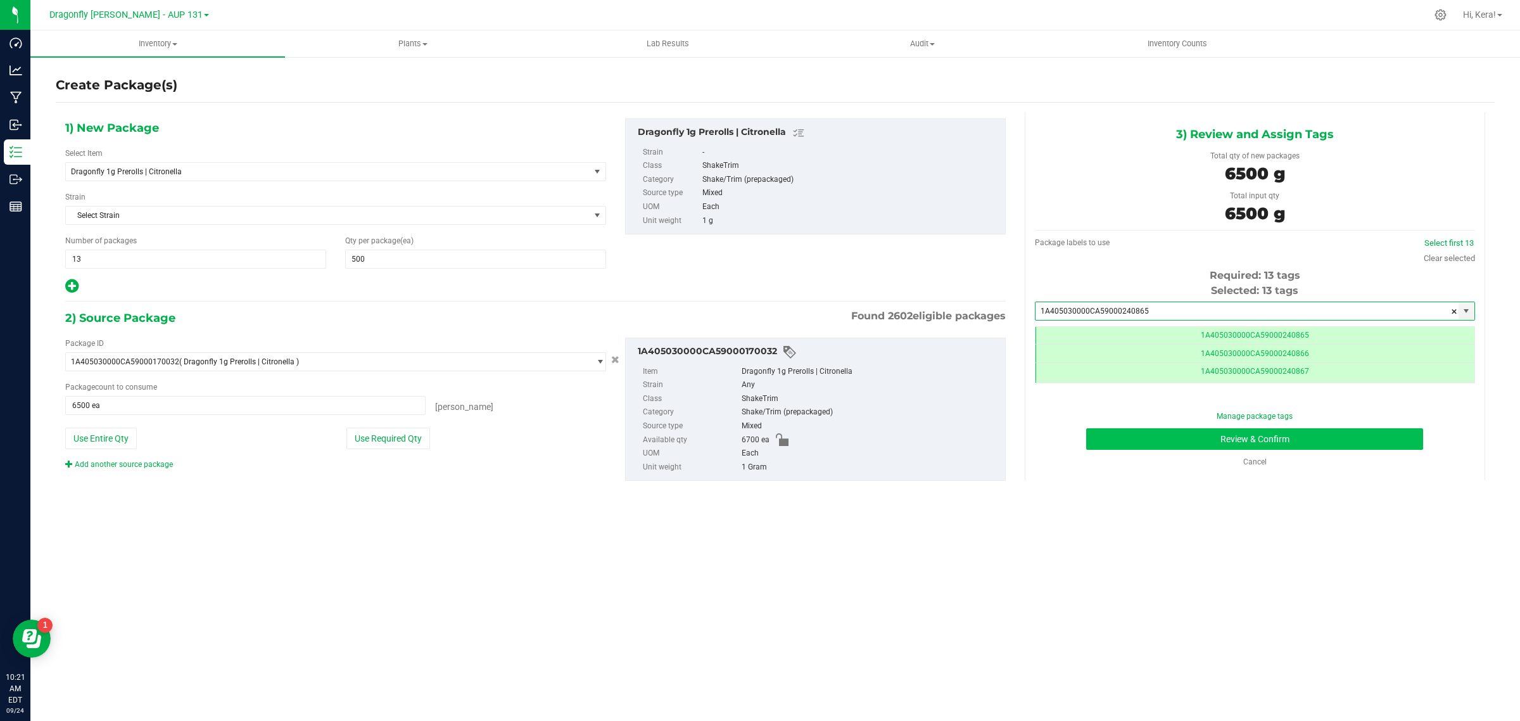
type input "1A405030000CA59000240865"
click at [1170, 442] on button "Review & Confirm" at bounding box center [1254, 439] width 337 height 22
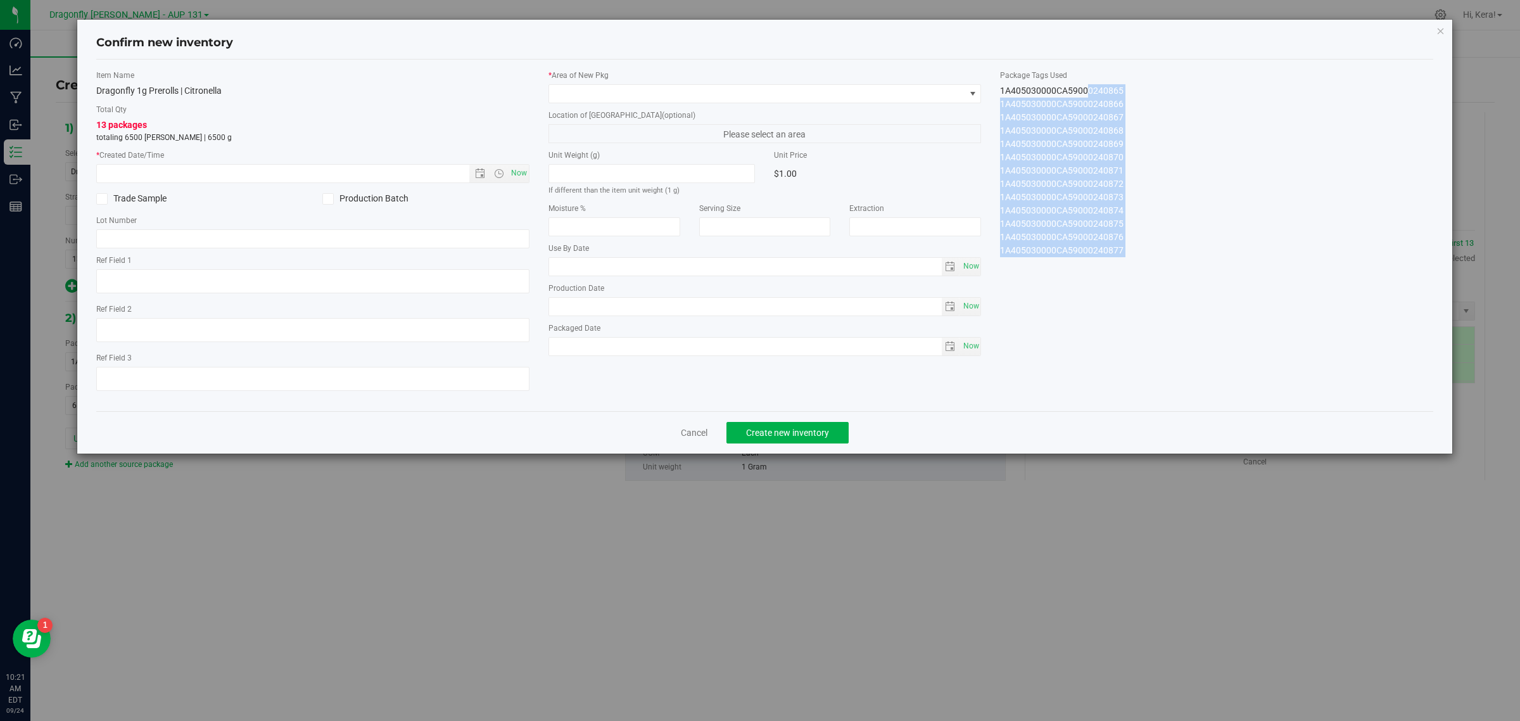
drag, startPoint x: 994, startPoint y: 84, endPoint x: 1204, endPoint y: 416, distance: 393.1
click at [1204, 416] on div "Confirm new inventory Item Name Dragonfly 1g Prerolls | Citronella Total Qty 13…" at bounding box center [765, 237] width 1376 height 434
copy div "1A405030000CA59000240865 1A405030000CA59000240866 1A405030000CA59000240867 1A40…"
click at [1440, 27] on icon "button" at bounding box center [1440, 30] width 9 height 15
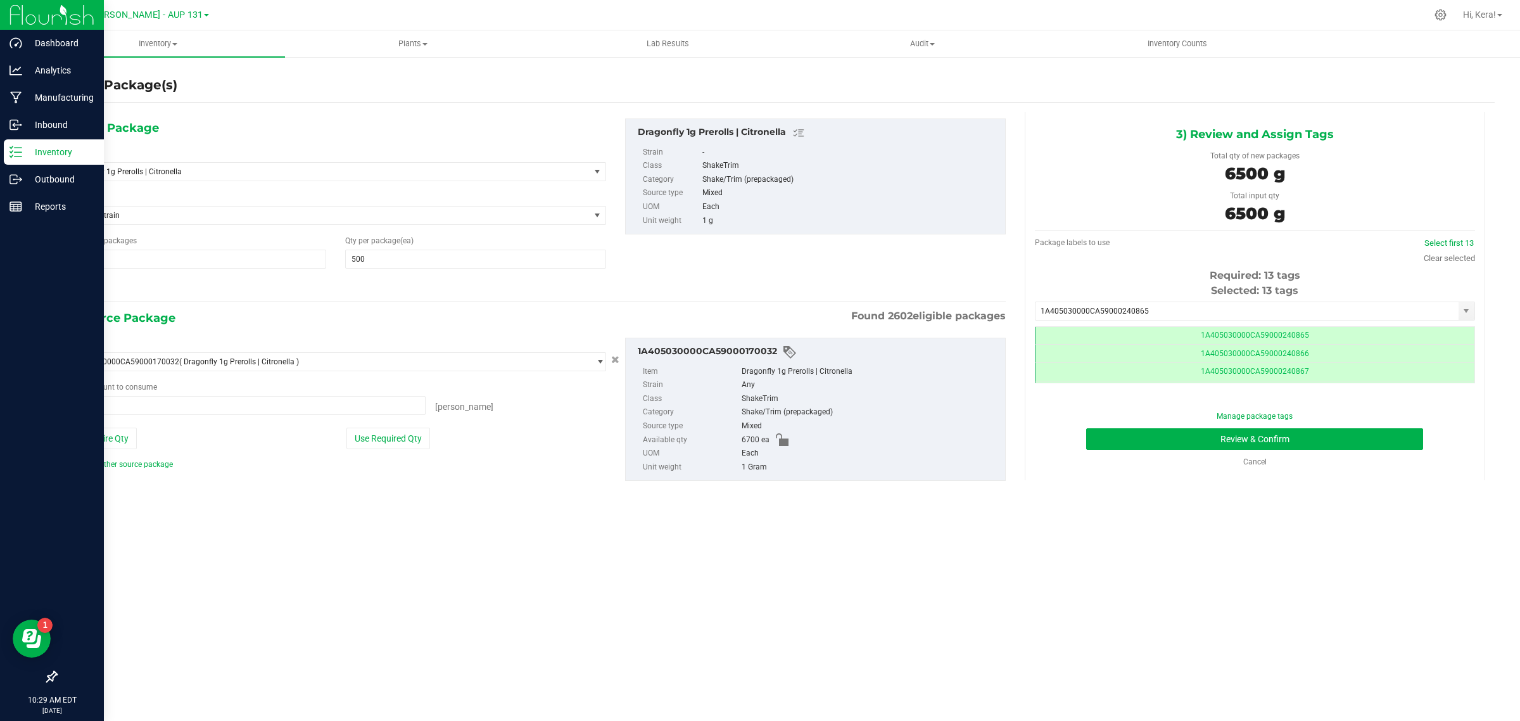
click at [2, 150] on link "Inventory" at bounding box center [52, 152] width 104 height 27
